Goal: Task Accomplishment & Management: Use online tool/utility

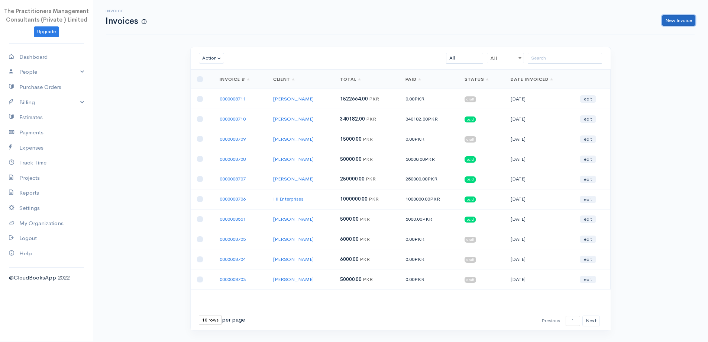
click at [670, 24] on link "New Invoice" at bounding box center [678, 20] width 33 height 11
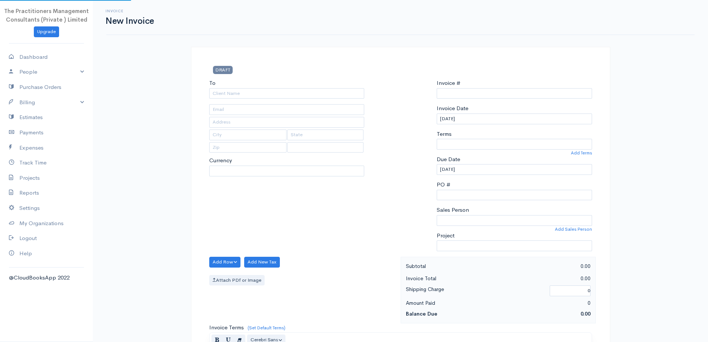
type input "0000008712"
select select "[GEOGRAPHIC_DATA]"
select select "PKR"
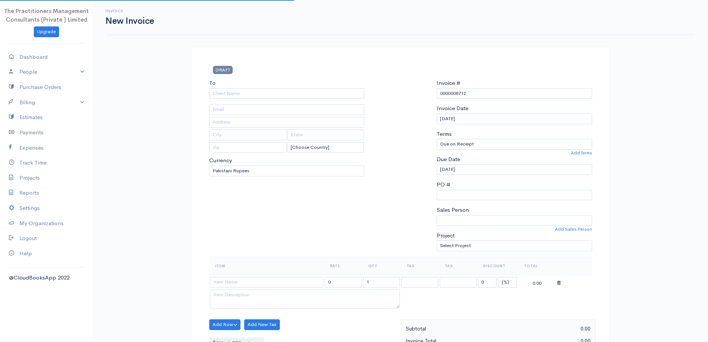
click at [355, 84] on div "To" at bounding box center [286, 89] width 155 height 20
click at [353, 88] on input "To" at bounding box center [286, 93] width 155 height 11
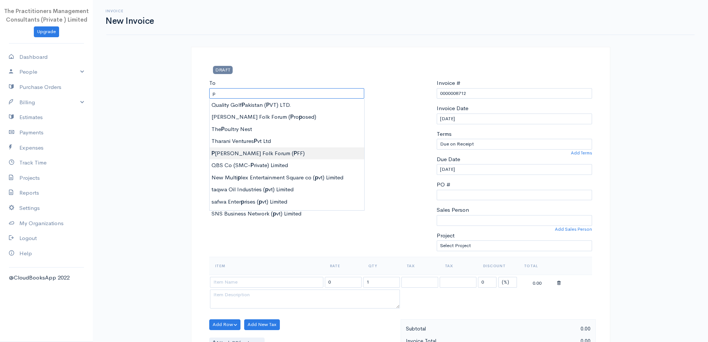
type input "Pakistan [PERSON_NAME] Folk Forum (PFF)"
click at [301, 150] on body "The Practitioners Management Consultants (Private ) Limited Upgrade Dashboard P…" at bounding box center [354, 326] width 708 height 652
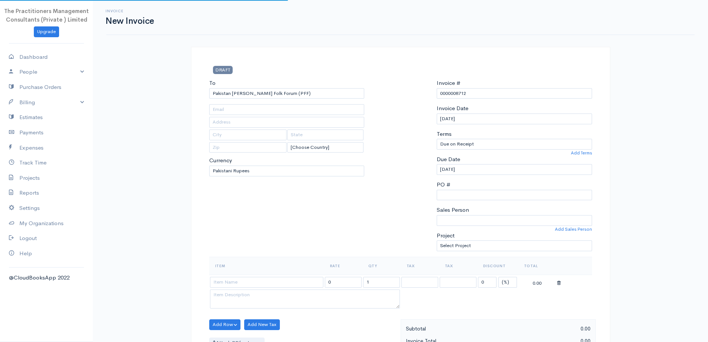
type input "3684"
type input "3404180"
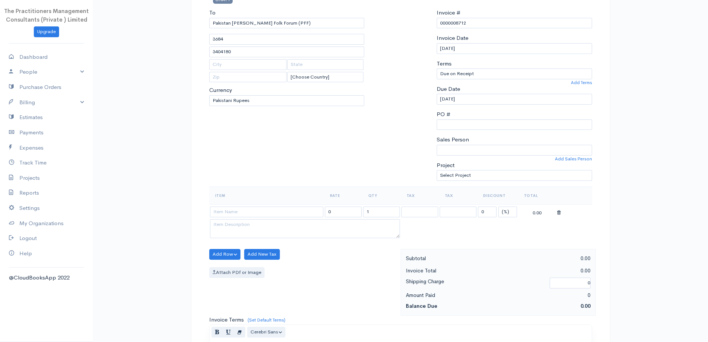
scroll to position [74, 0]
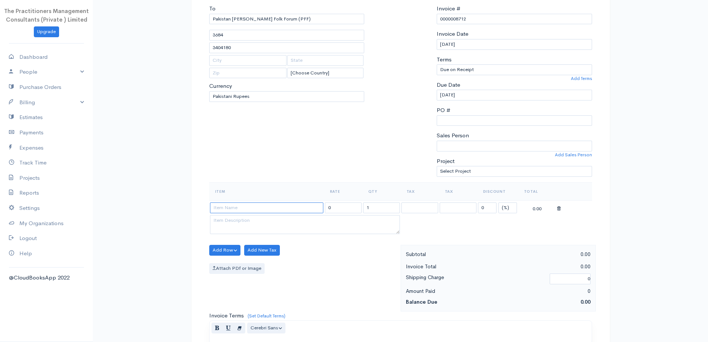
click at [304, 208] on input at bounding box center [266, 207] width 113 height 11
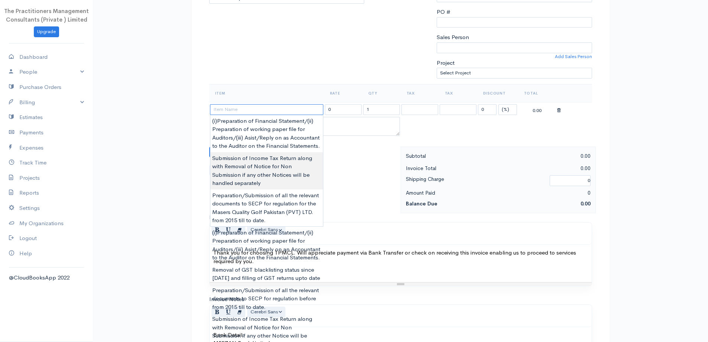
scroll to position [186, 0]
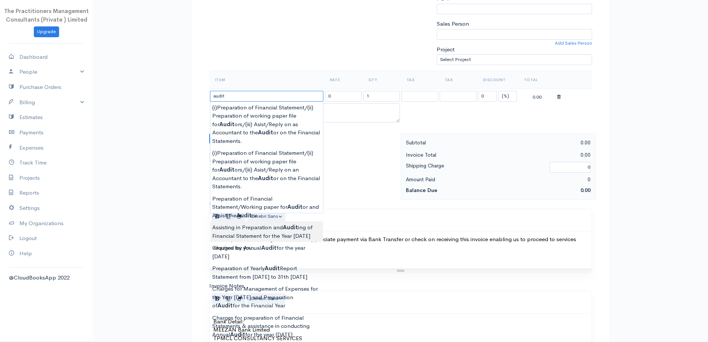
type input "Assisting in Preparation and Auditing of Financial Statement for the Year 2025"
type input "150000.00"
click at [298, 233] on body "The Practitioners Management Consultants (Private ) Limited Upgrade Dashboard P…" at bounding box center [354, 140] width 708 height 652
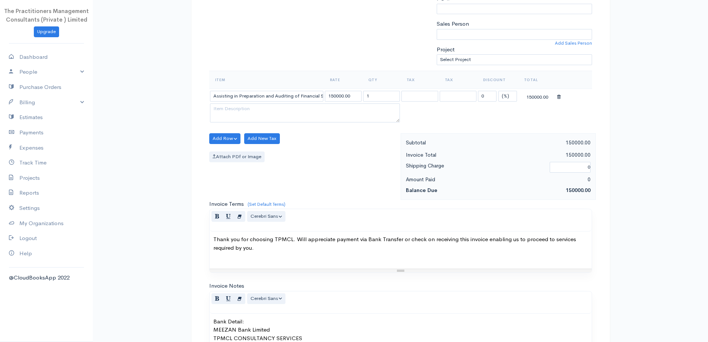
click at [289, 102] on td "Assisting in Preparation and Auditing of Financial Statement for the Year 2025" at bounding box center [266, 95] width 115 height 14
click at [294, 98] on input "Assisting in Preparation and Auditing of Financial Statement for the Year 2025" at bounding box center [266, 96] width 113 height 11
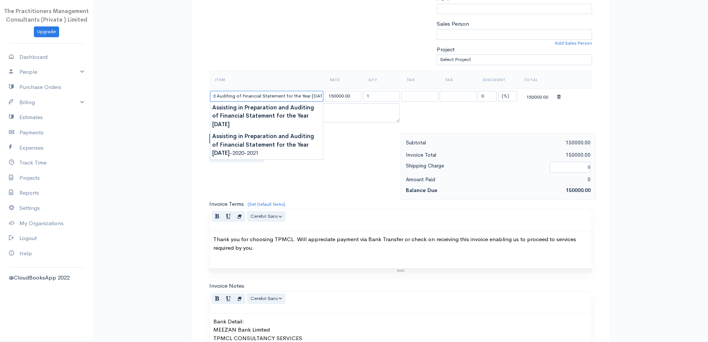
type input "Assisting in Preparation and Auditing of Financial Statement for the Year [DATE]"
click at [333, 92] on input "150000.00" at bounding box center [343, 96] width 37 height 11
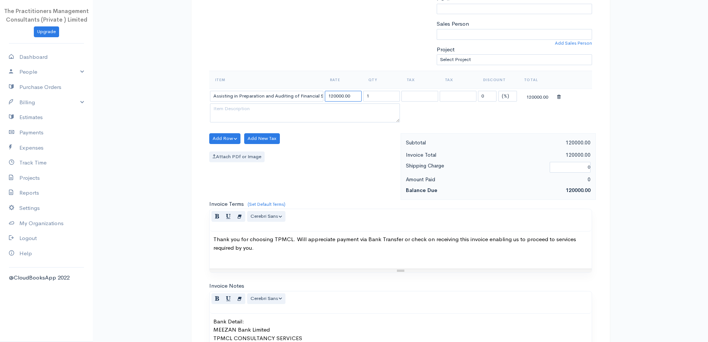
type input "120000.00"
drag, startPoint x: 370, startPoint y: 187, endPoint x: 370, endPoint y: 192, distance: 5.3
click at [370, 187] on div "Add Row Add Item Row Add Time Row Add New Tax Attach PDf or Image" at bounding box center [303, 166] width 195 height 67
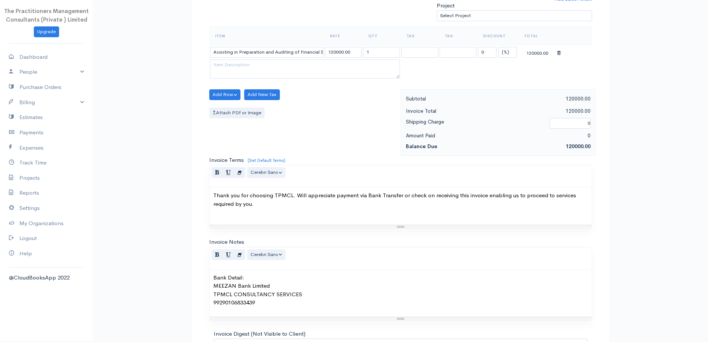
scroll to position [311, 0]
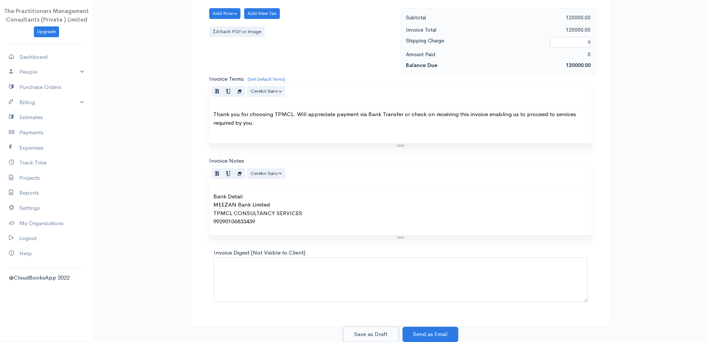
click at [388, 335] on button "Save as Draft" at bounding box center [371, 333] width 56 height 15
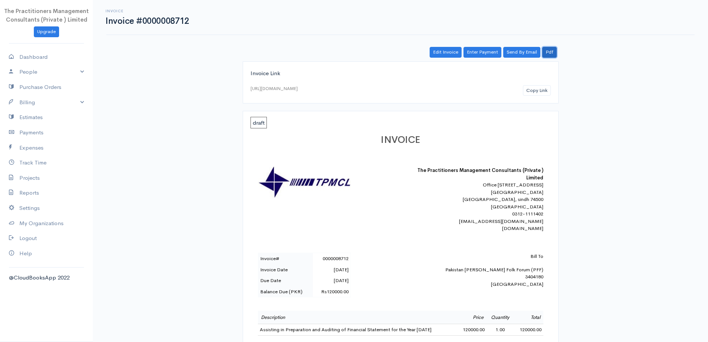
click at [543, 52] on link "Pdf" at bounding box center [549, 52] width 14 height 11
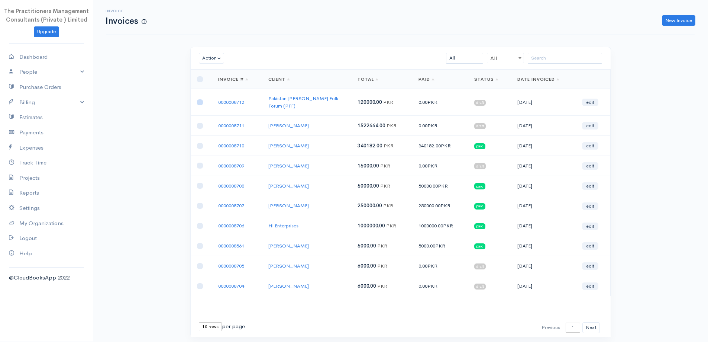
click at [200, 99] on input "checkbox" at bounding box center [200, 102] width 6 height 6
checkbox input "true"
click at [225, 54] on div "Action Archive Delete Download PDF Send Mark as Sent Mark Un-Sent Enter Payment…" at bounding box center [229, 58] width 68 height 11
click at [219, 57] on button "Action" at bounding box center [212, 58] width 26 height 11
click at [216, 100] on link "Download PDF" at bounding box center [228, 99] width 59 height 13
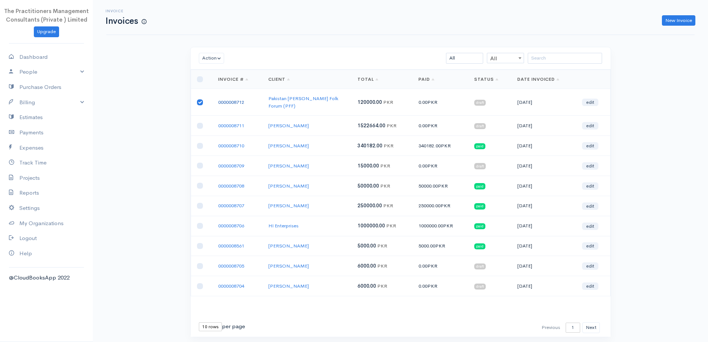
click at [239, 100] on link "0000008712" at bounding box center [231, 102] width 26 height 6
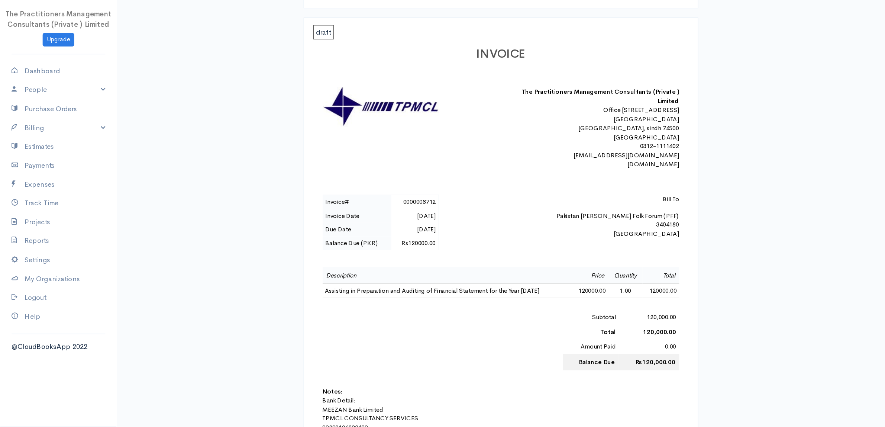
scroll to position [112, 0]
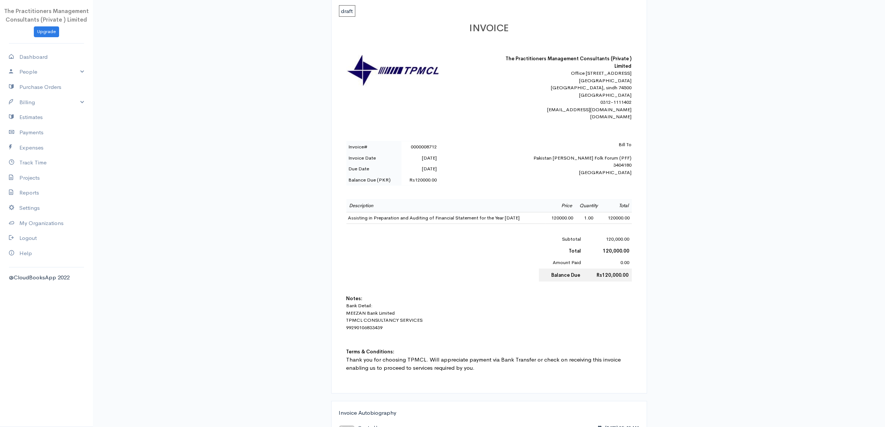
drag, startPoint x: 706, startPoint y: 2, endPoint x: 727, endPoint y: 154, distance: 152.8
click at [713, 154] on div "Invoice Invoice #0000008712 Actions Edit Invoice Enter Payment Print Send By Em…" at bounding box center [489, 167] width 792 height 558
